Goal: Information Seeking & Learning: Learn about a topic

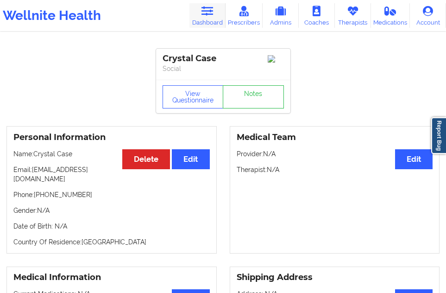
click at [210, 15] on icon at bounding box center [207, 11] width 12 height 10
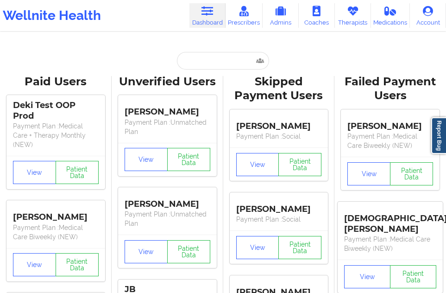
click at [177, 67] on div at bounding box center [223, 61] width 92 height 18
click at [189, 61] on input "text" at bounding box center [223, 61] width 92 height 18
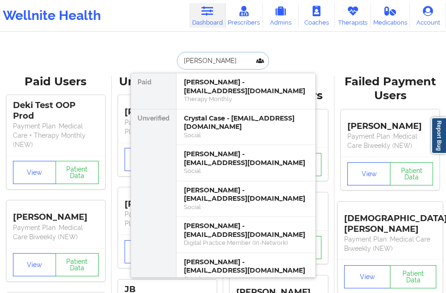
type input "[PERSON_NAME]"
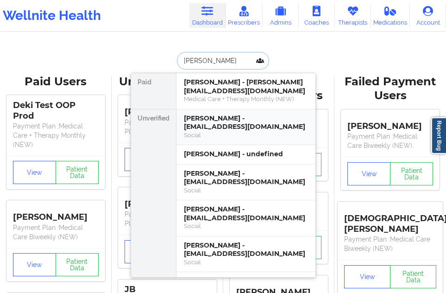
click at [188, 137] on div "Social" at bounding box center [246, 135] width 124 height 8
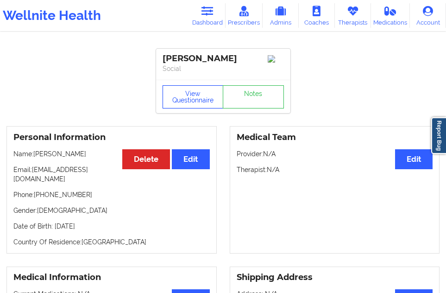
click at [195, 95] on button "View Questionnaire" at bounding box center [193, 96] width 61 height 23
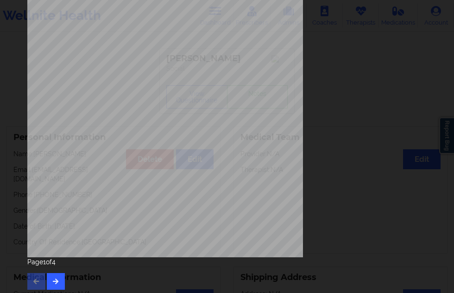
scroll to position [149, 0]
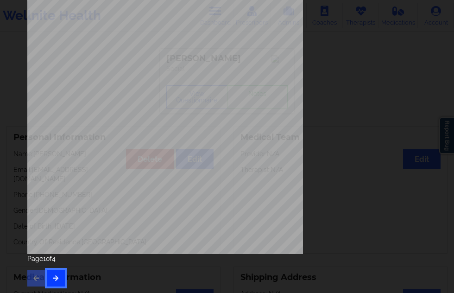
click at [53, 277] on icon "button" at bounding box center [56, 278] width 8 height 6
click at [53, 278] on icon "button" at bounding box center [56, 278] width 8 height 6
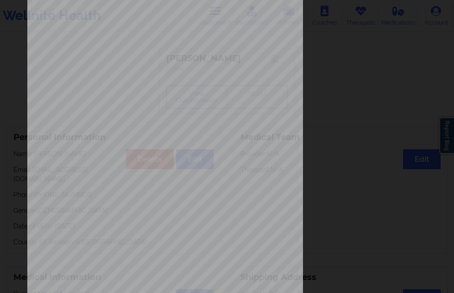
scroll to position [0, 0]
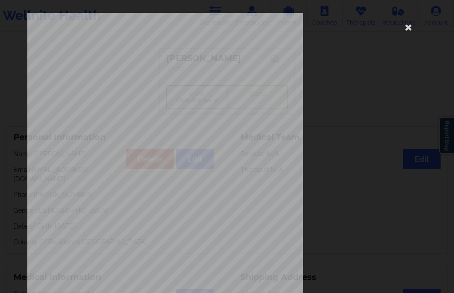
click at [394, 26] on div "commercial Insurance Member ID for patient 020855565-01 Insurance company name …" at bounding box center [227, 208] width 400 height 390
click at [401, 28] on icon at bounding box center [408, 26] width 15 height 15
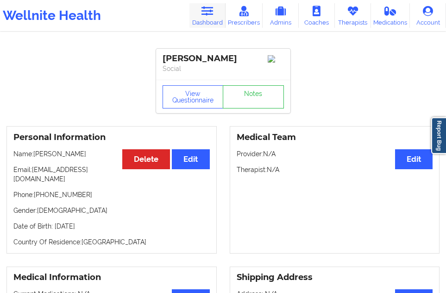
click at [205, 14] on icon at bounding box center [207, 11] width 12 height 10
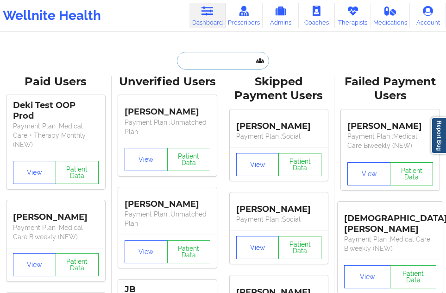
click at [197, 59] on input "text" at bounding box center [223, 61] width 92 height 18
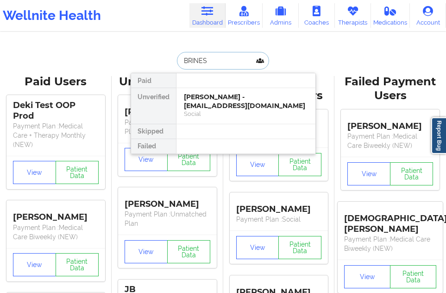
type input "BRINES"
click at [221, 96] on div "[PERSON_NAME] - [EMAIL_ADDRESS][DOMAIN_NAME]" at bounding box center [246, 101] width 124 height 17
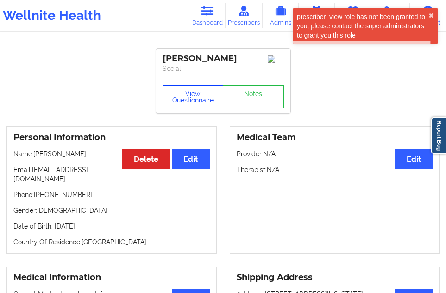
click at [199, 93] on button "View Questionnaire" at bounding box center [193, 96] width 61 height 23
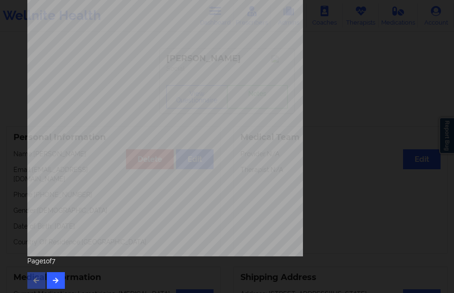
scroll to position [149, 0]
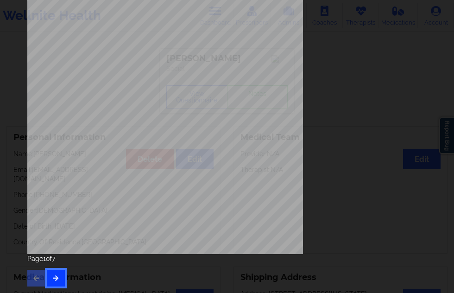
click at [60, 271] on button "button" at bounding box center [56, 278] width 18 height 17
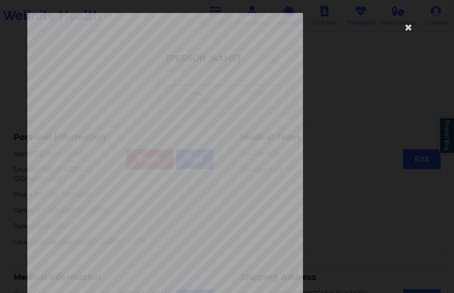
scroll to position [139, 0]
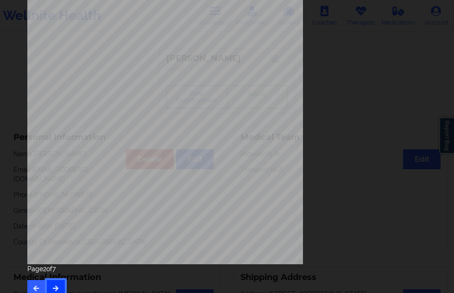
click at [55, 286] on icon "button" at bounding box center [56, 288] width 8 height 6
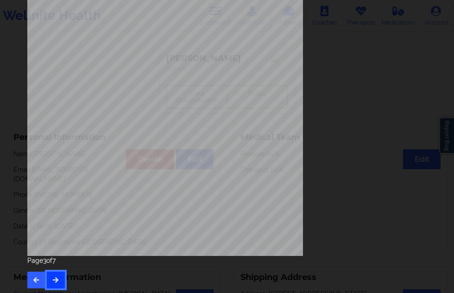
scroll to position [149, 0]
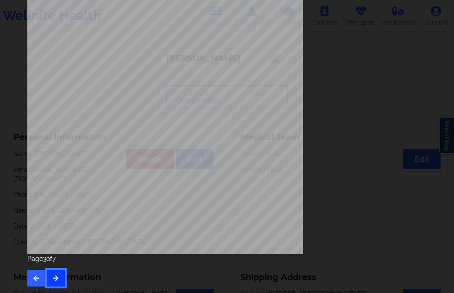
click at [55, 286] on button "button" at bounding box center [56, 278] width 18 height 17
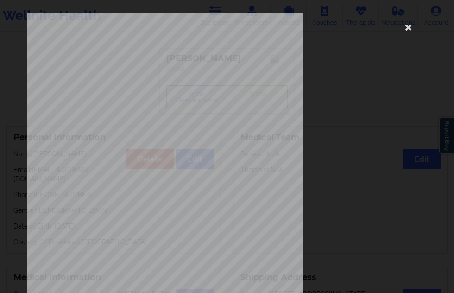
scroll to position [139, 0]
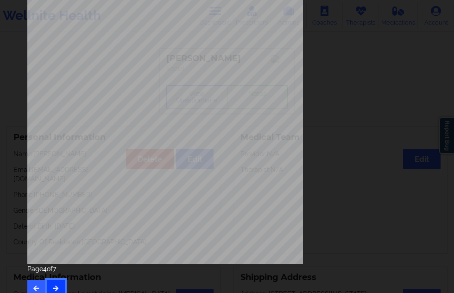
click at [52, 285] on icon "button" at bounding box center [56, 288] width 8 height 6
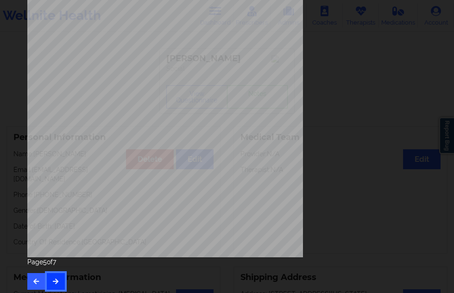
scroll to position [149, 0]
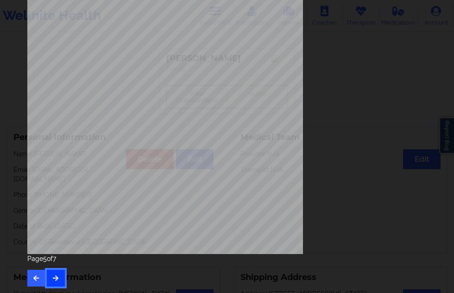
click at [52, 284] on button "button" at bounding box center [56, 278] width 18 height 17
click at [57, 275] on icon "button" at bounding box center [56, 278] width 8 height 6
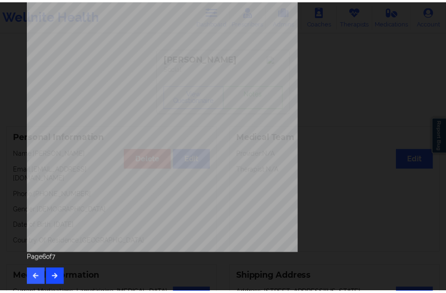
scroll to position [0, 0]
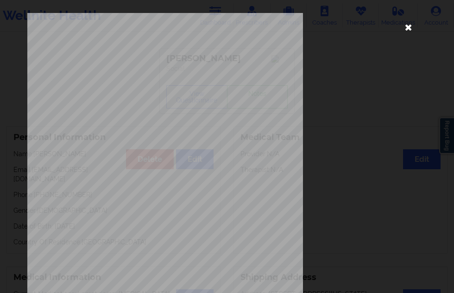
click at [405, 25] on icon at bounding box center [408, 26] width 15 height 15
